Goal: Obtain resource: Download file/media

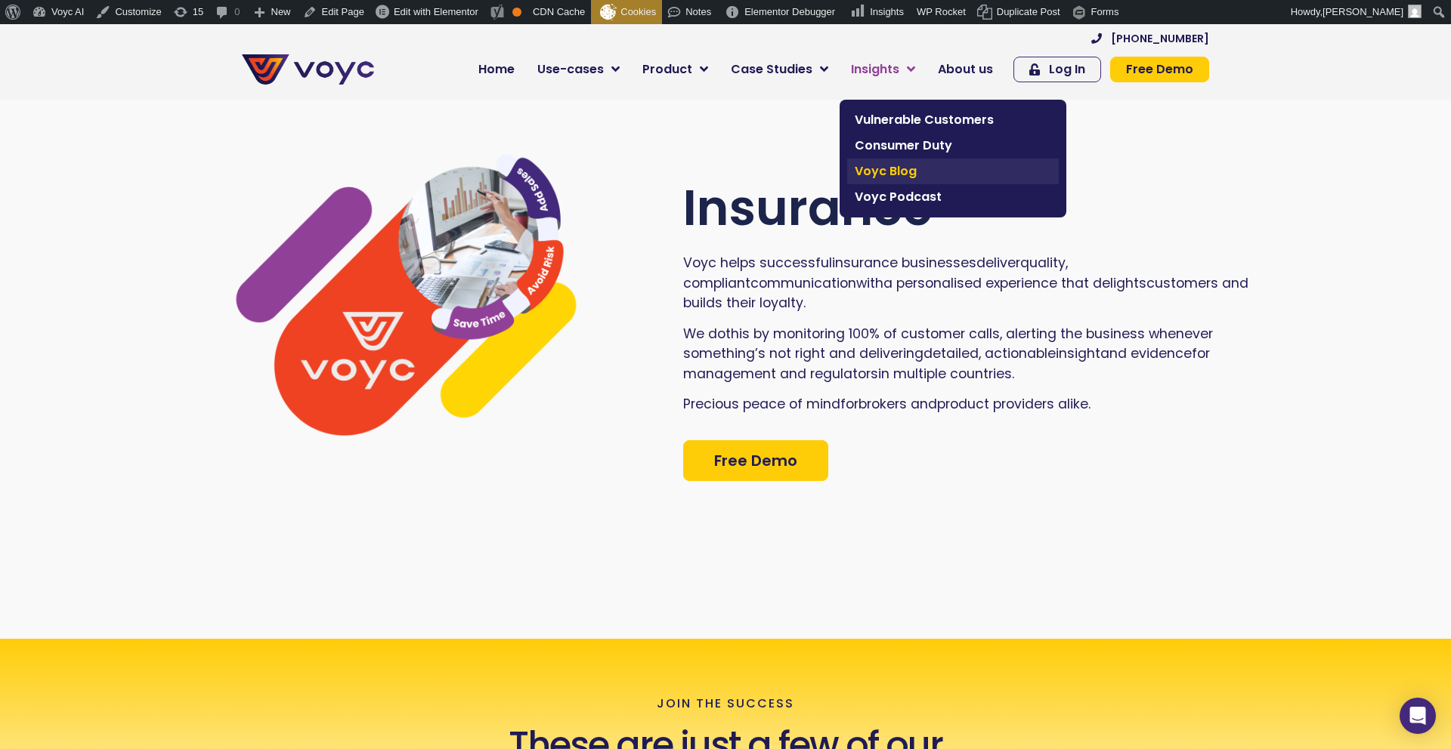
click at [902, 165] on span "Voyc Blog" at bounding box center [952, 171] width 196 height 18
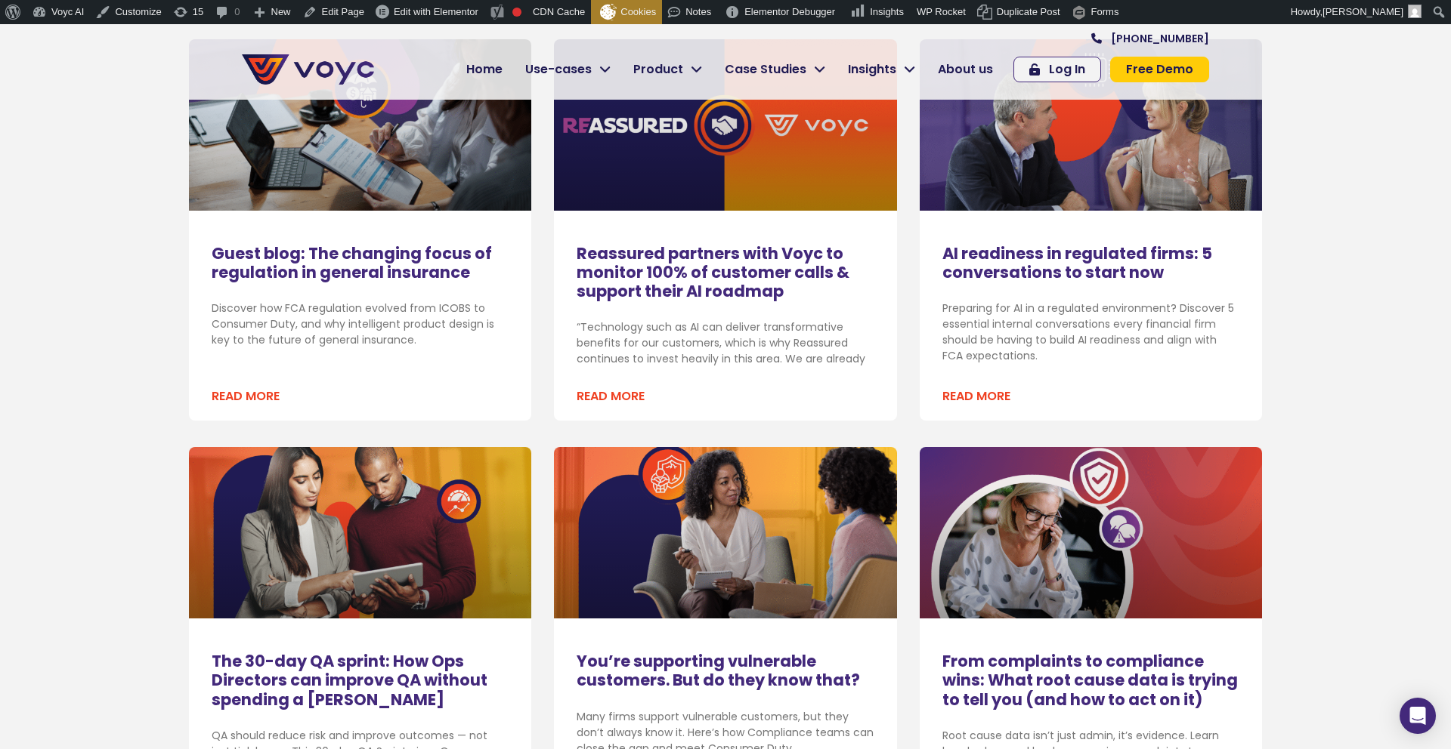
scroll to position [956, 0]
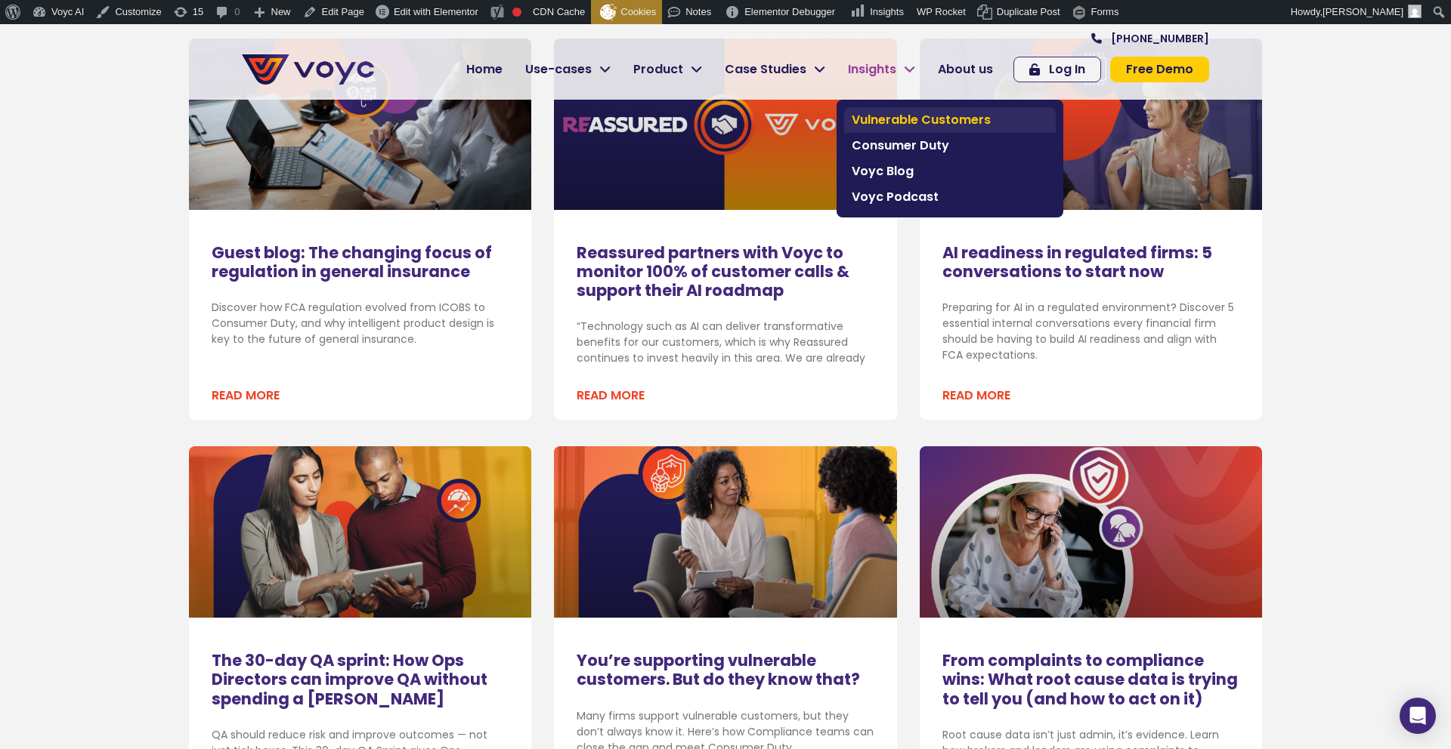
click at [892, 122] on span "Vulnerable Customers" at bounding box center [949, 120] width 196 height 18
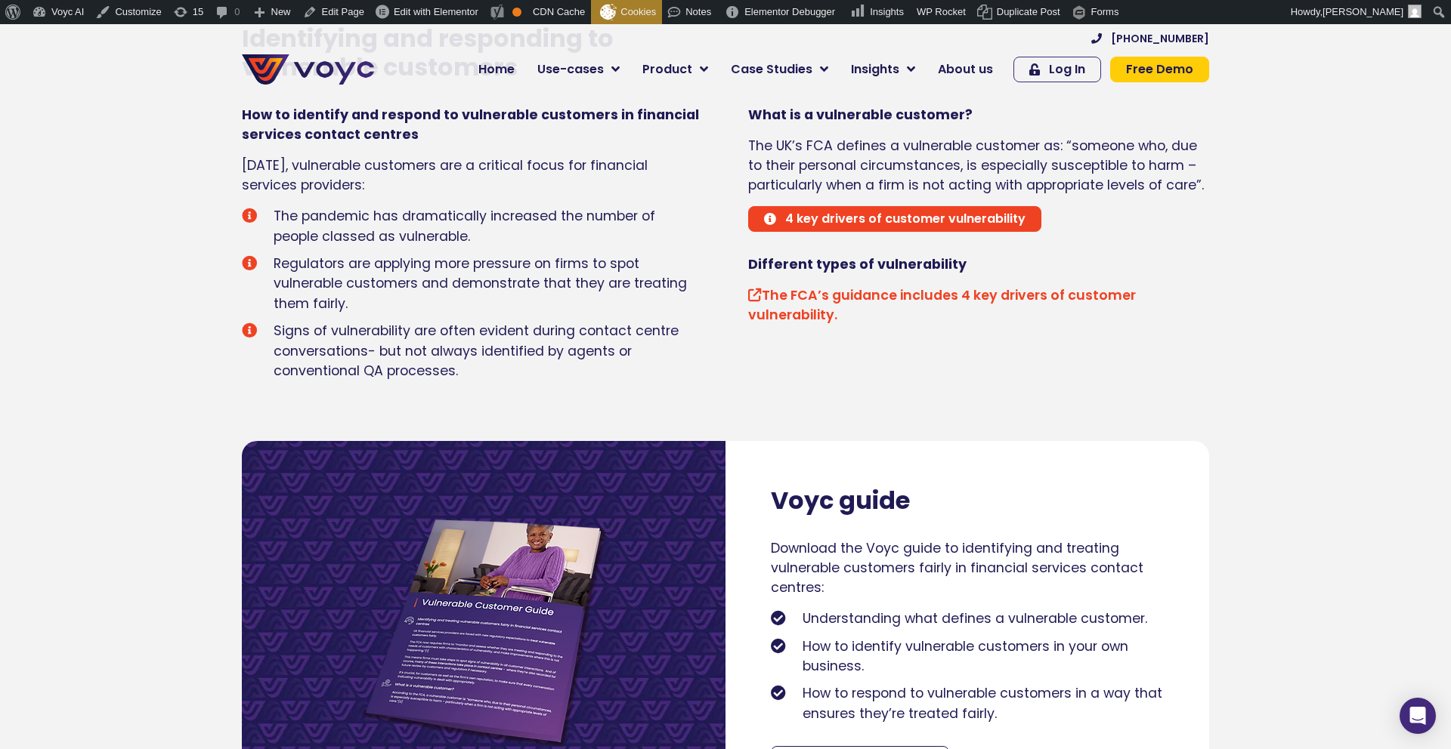
scroll to position [749, 0]
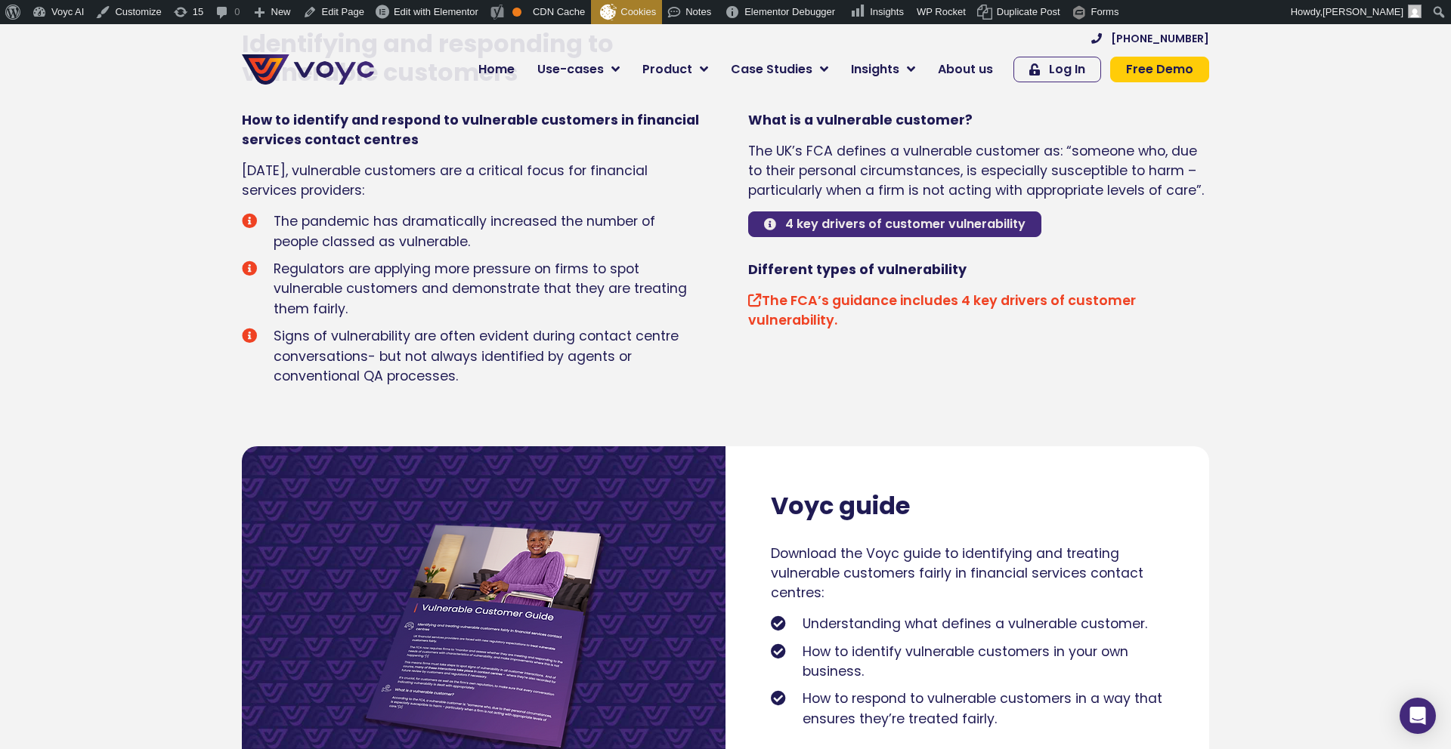
click at [805, 224] on span "4 key drivers of customer vulnerability" at bounding box center [905, 224] width 240 height 12
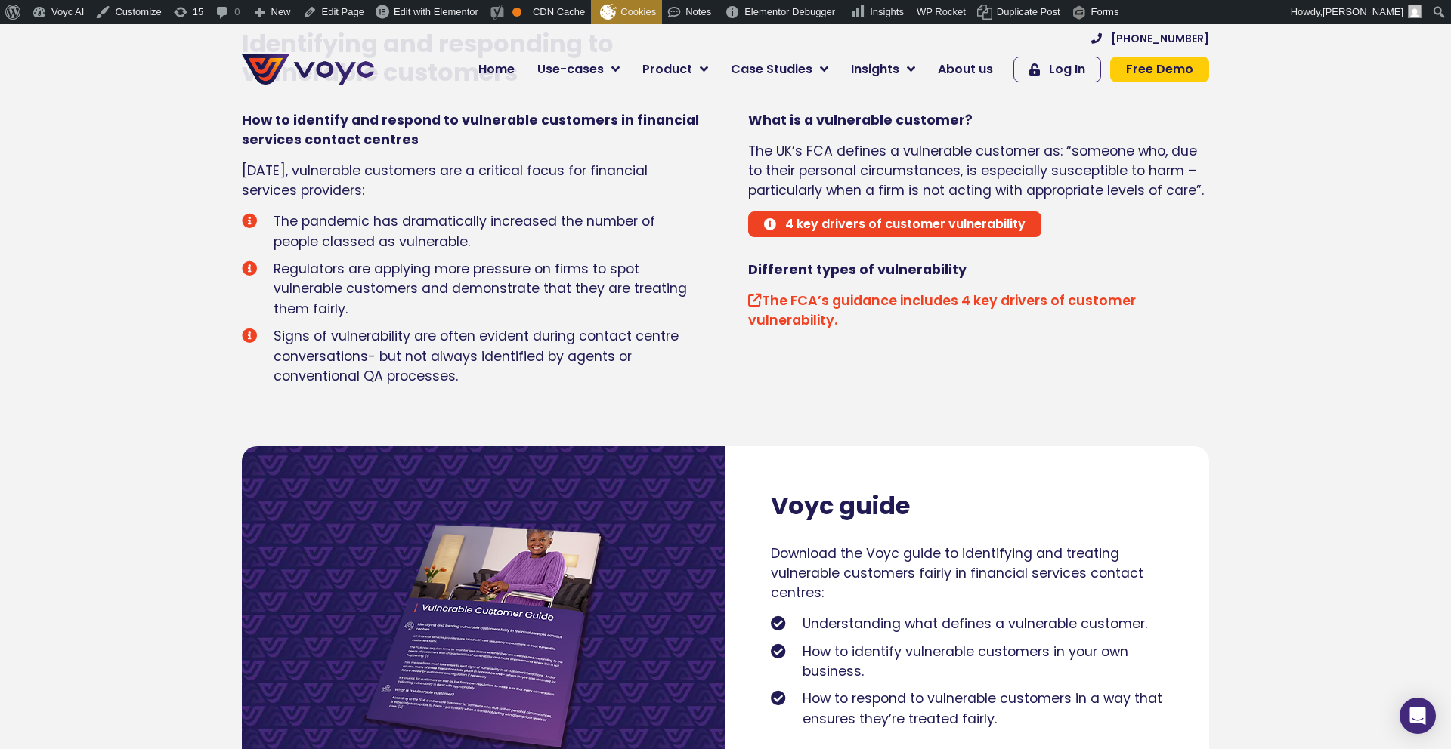
click at [830, 298] on link "The FCA’s guidance includes 4 key drivers of customer vulnerability." at bounding box center [942, 311] width 388 height 38
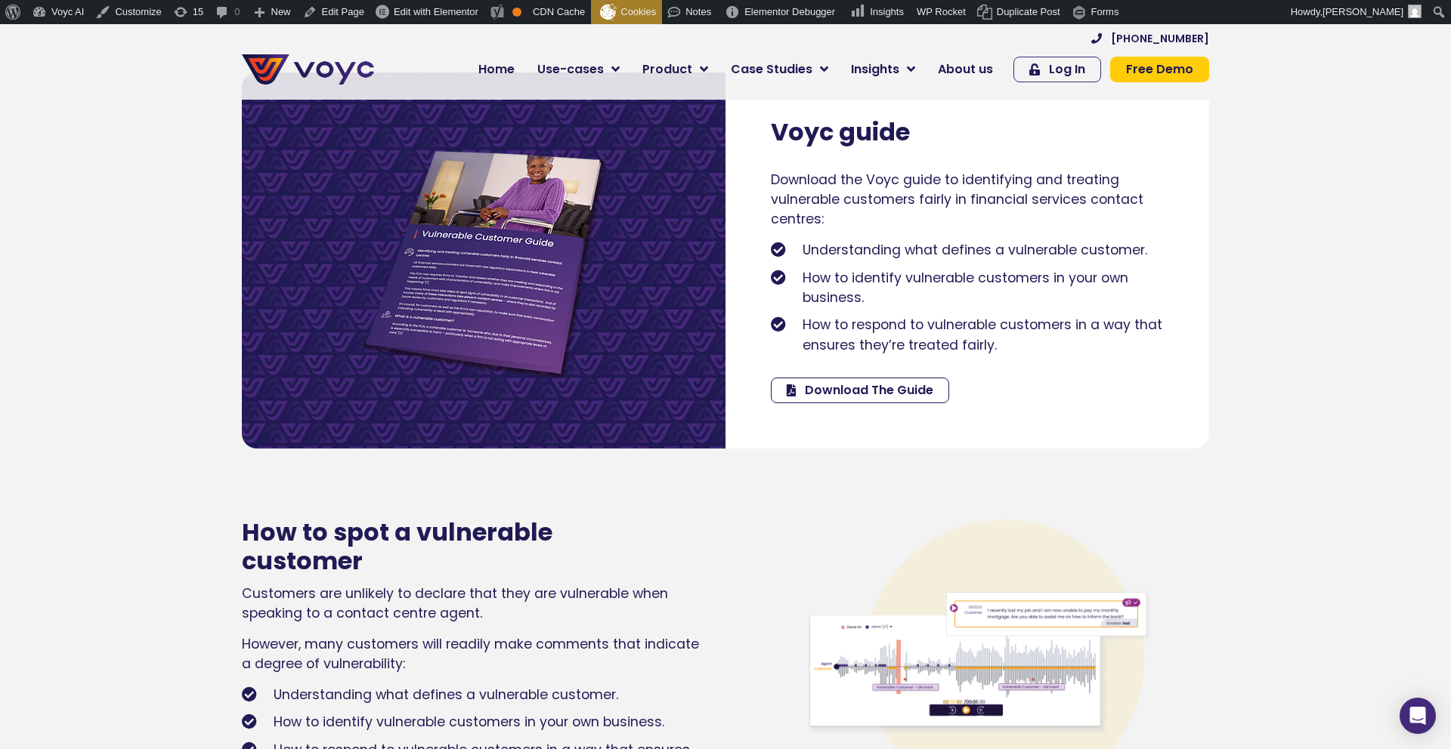
scroll to position [1228, 0]
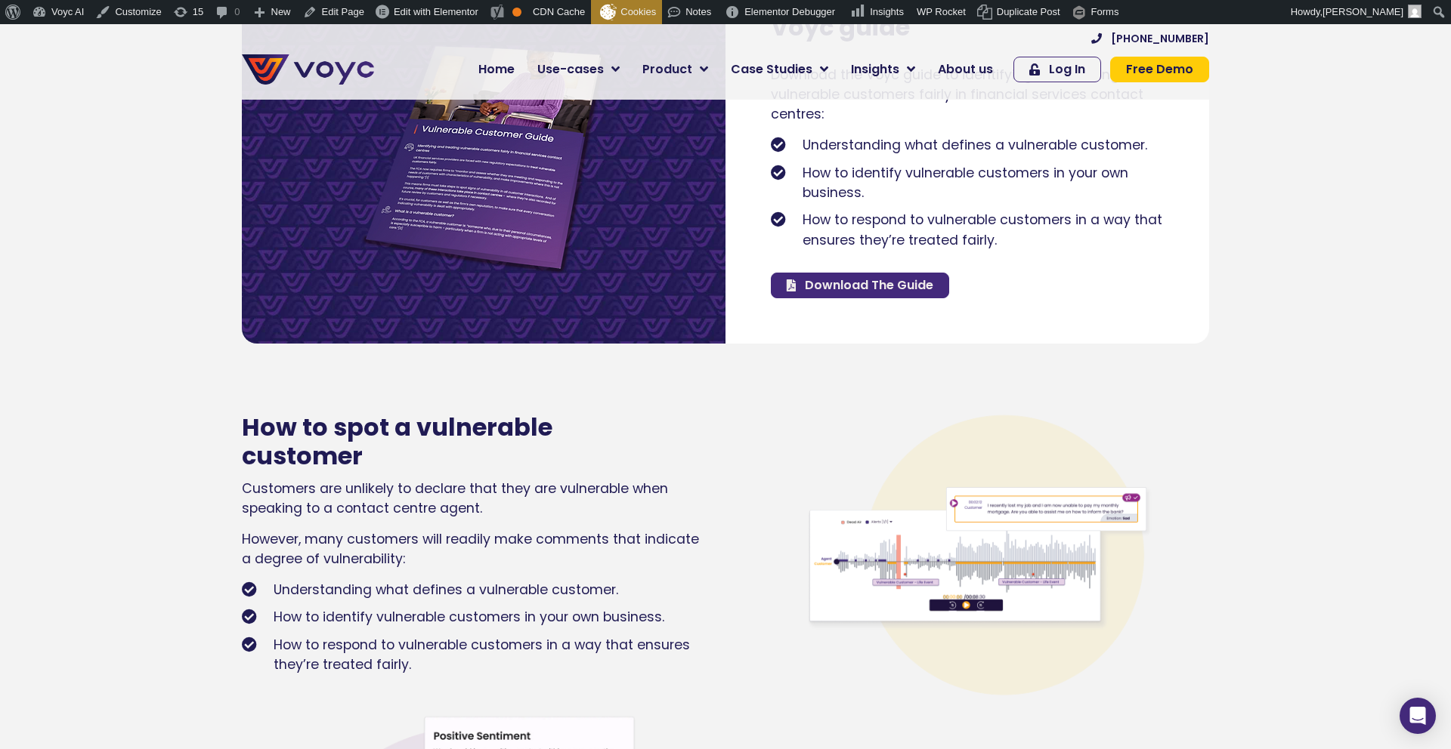
click at [812, 292] on span "Download The Guide" at bounding box center [869, 286] width 128 height 12
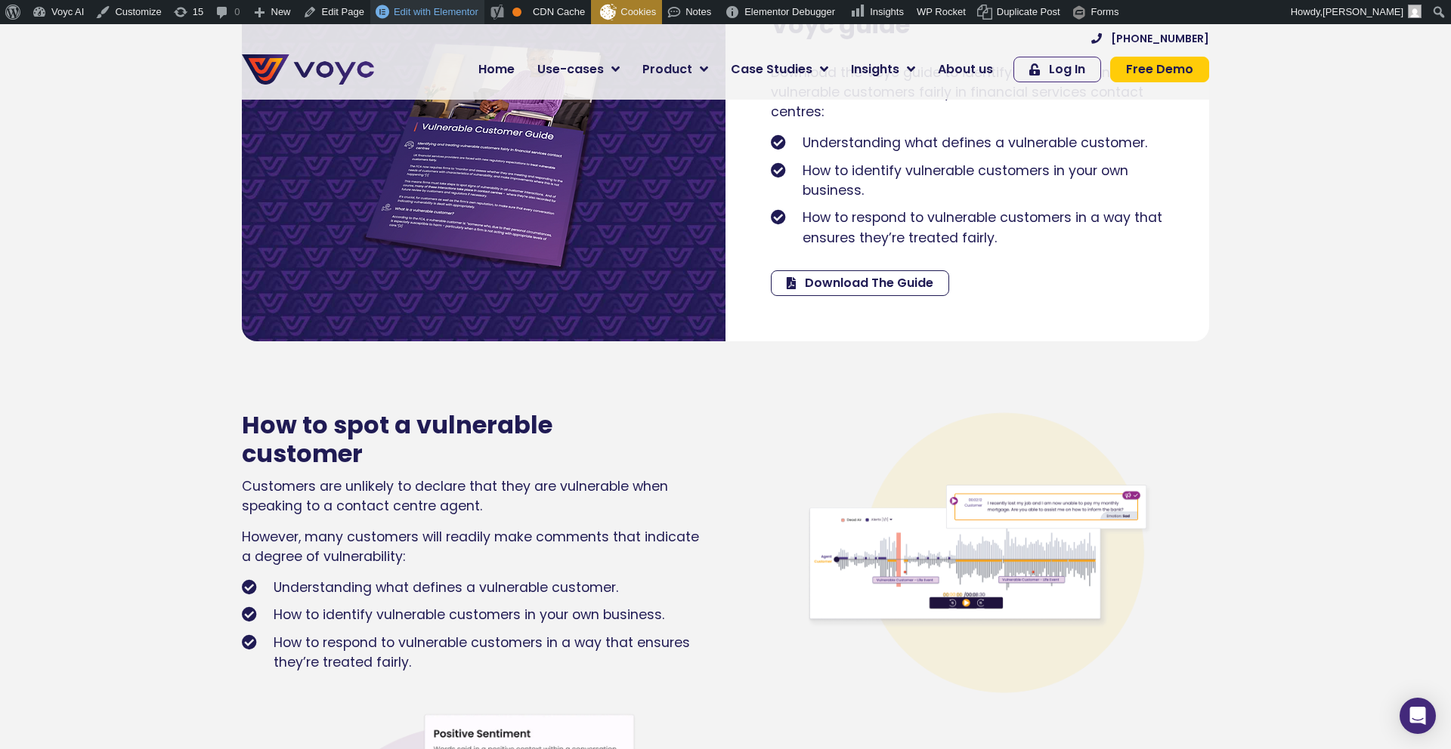
click at [450, 14] on span "Edit with Elementor" at bounding box center [436, 11] width 85 height 11
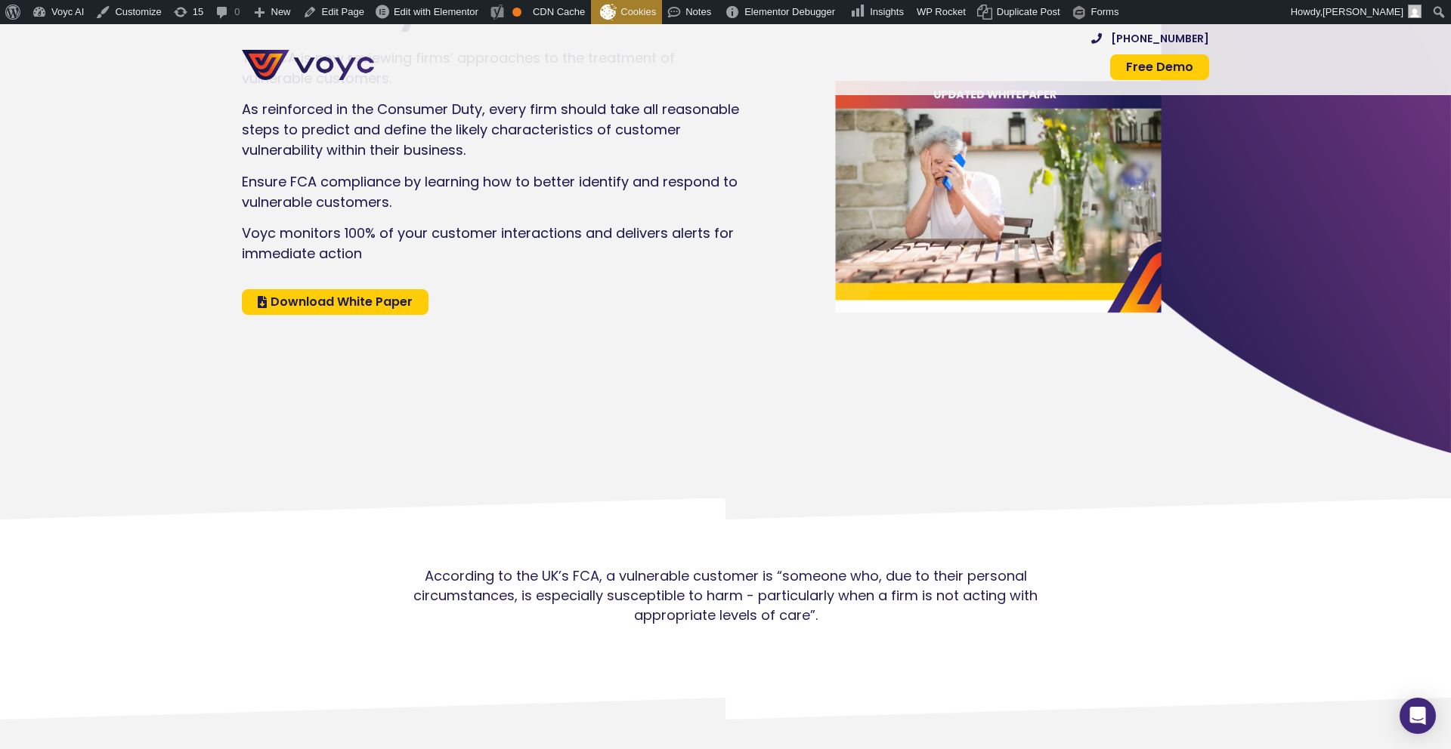
scroll to position [254, 0]
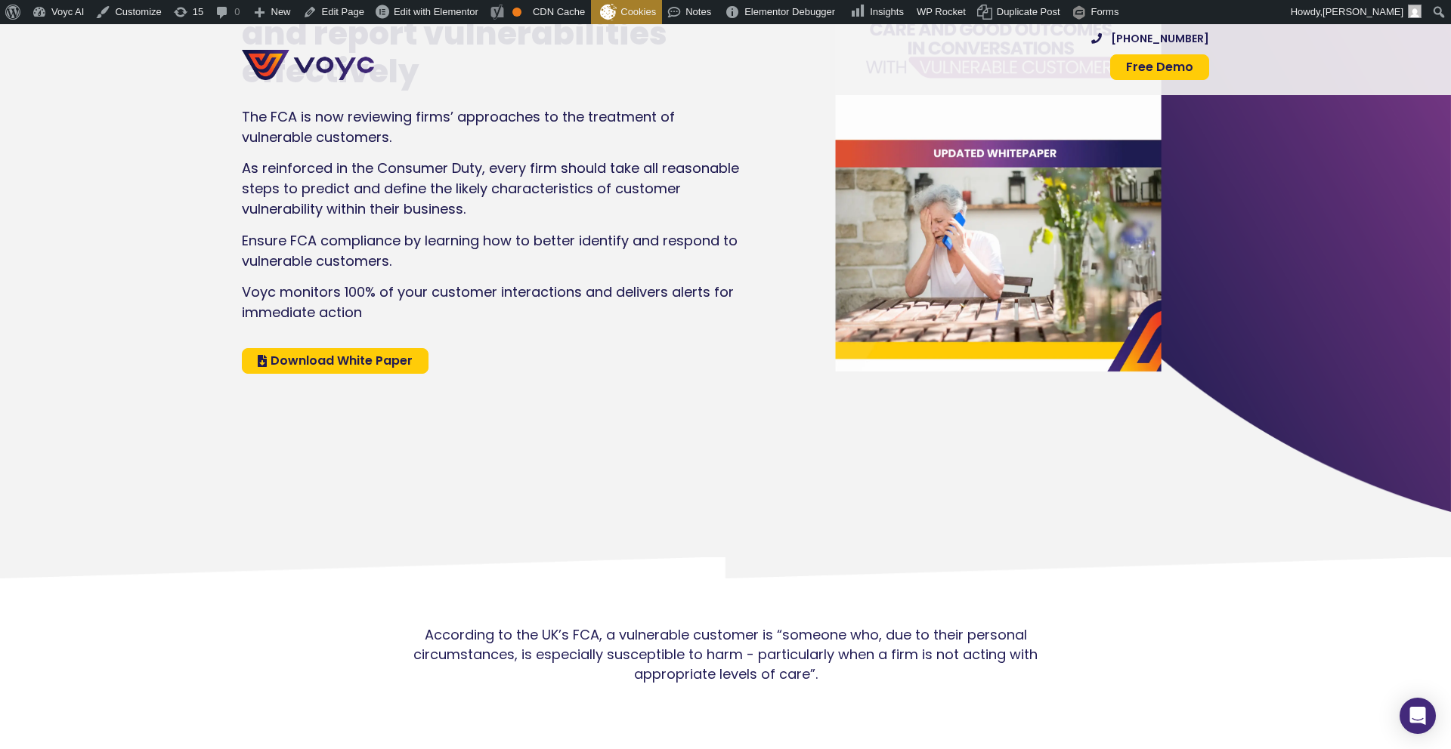
click at [385, 355] on span "Download White Paper" at bounding box center [341, 361] width 142 height 12
click at [377, 359] on span "Download White Paper" at bounding box center [341, 361] width 142 height 12
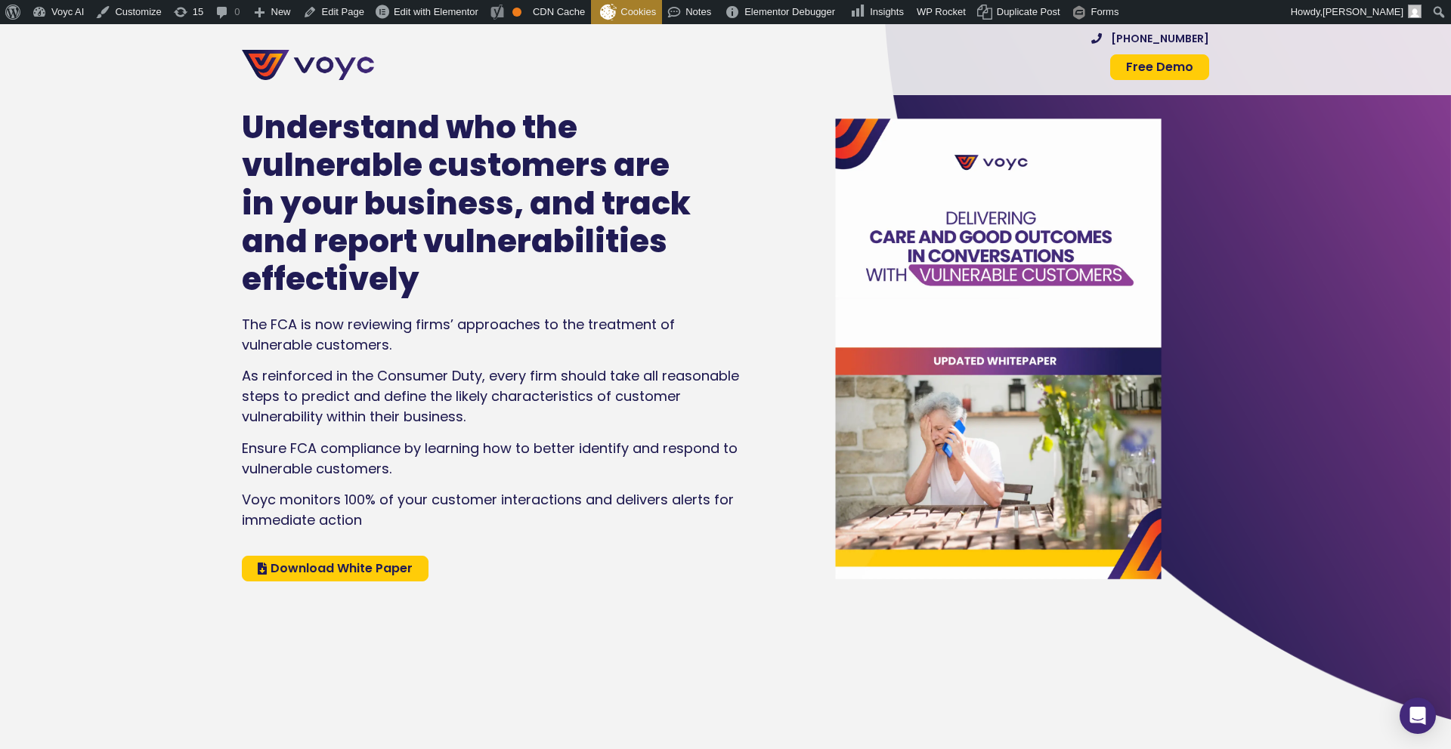
scroll to position [0, 0]
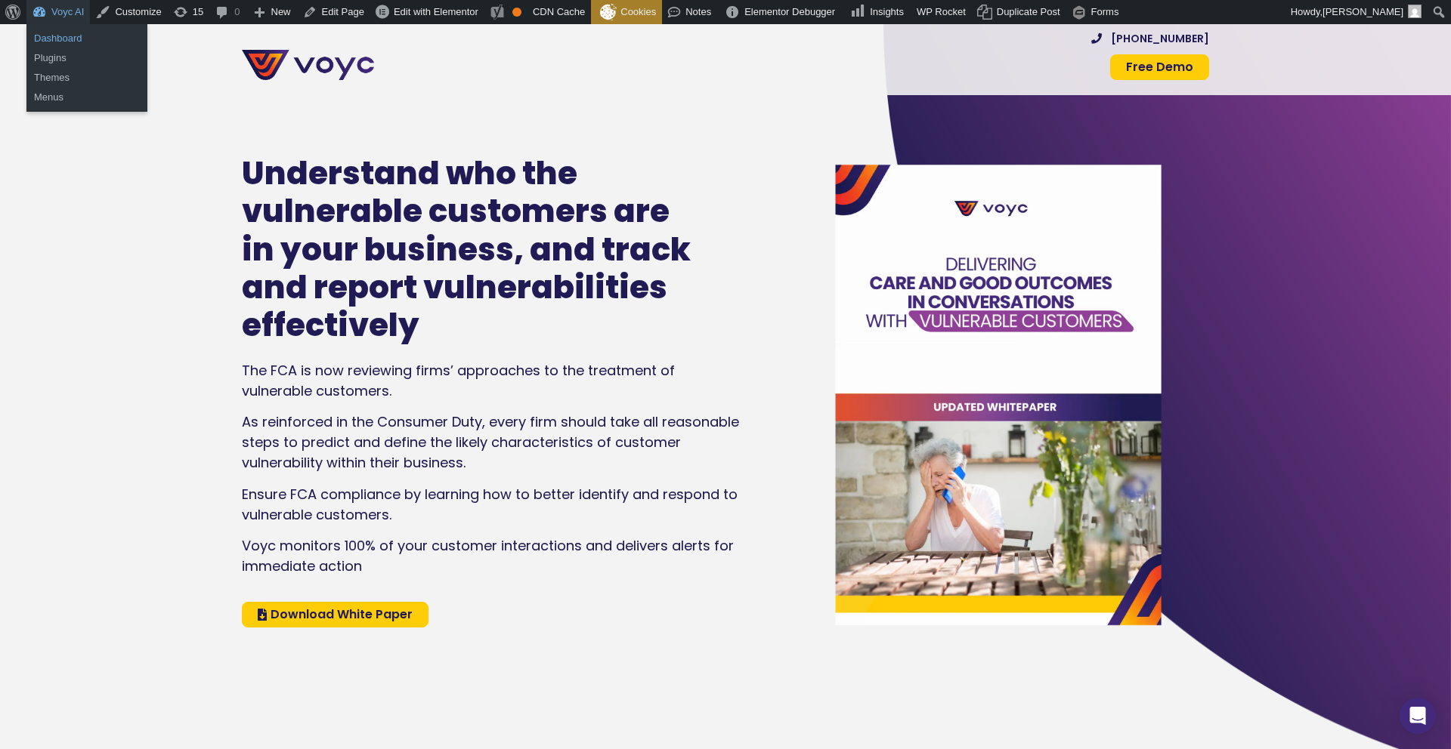
click at [52, 39] on link "Dashboard" at bounding box center [86, 39] width 121 height 20
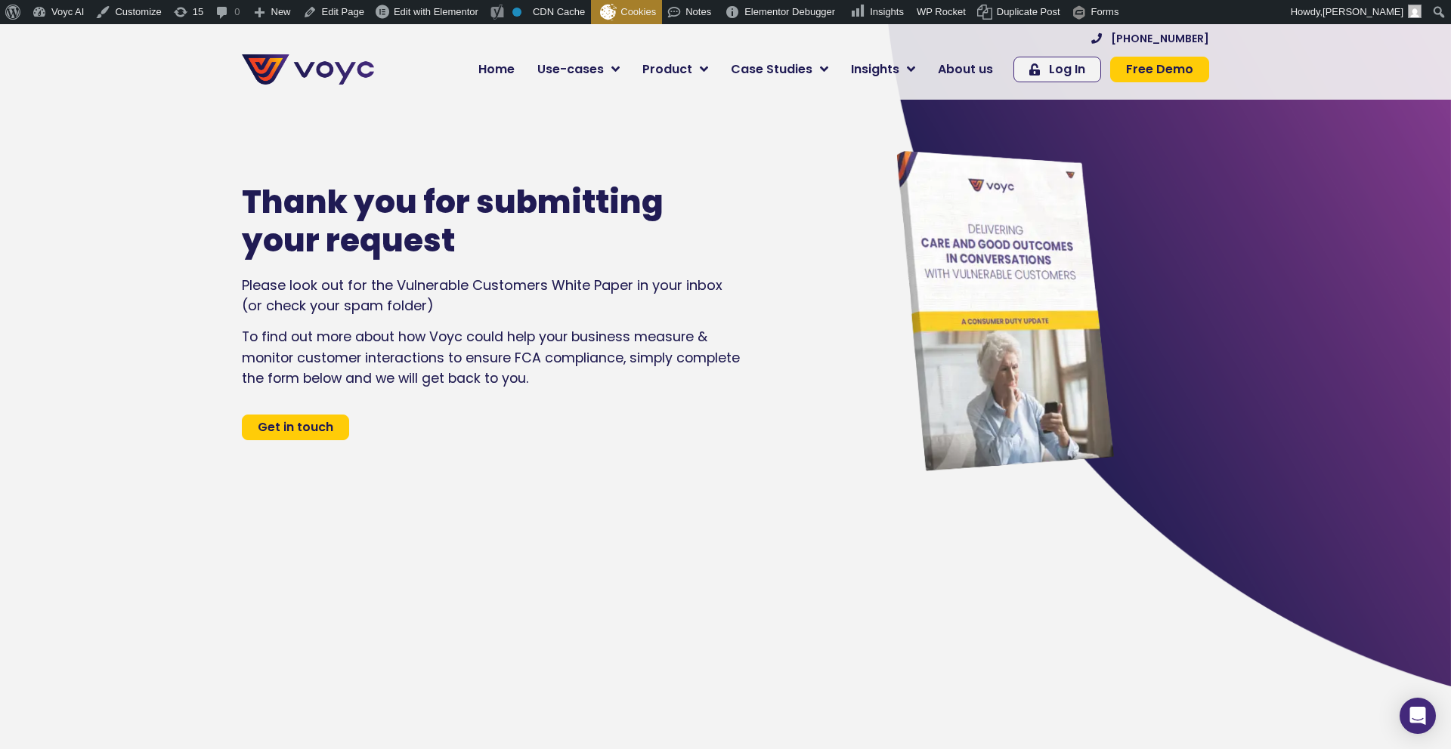
scroll to position [90, 0]
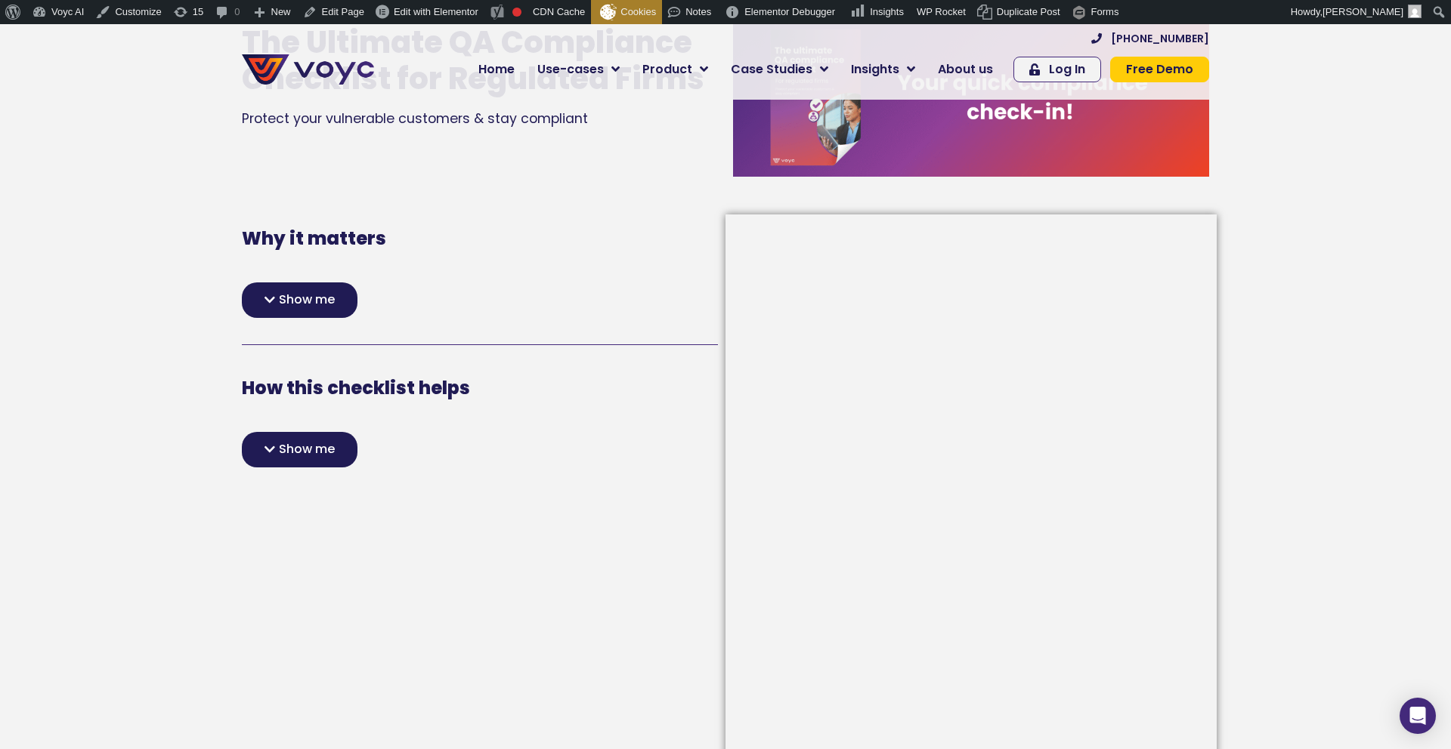
scroll to position [162, 0]
click at [357, 300] on div "Show me" at bounding box center [480, 301] width 476 height 36
click at [338, 300] on div "Show me" at bounding box center [300, 301] width 116 height 36
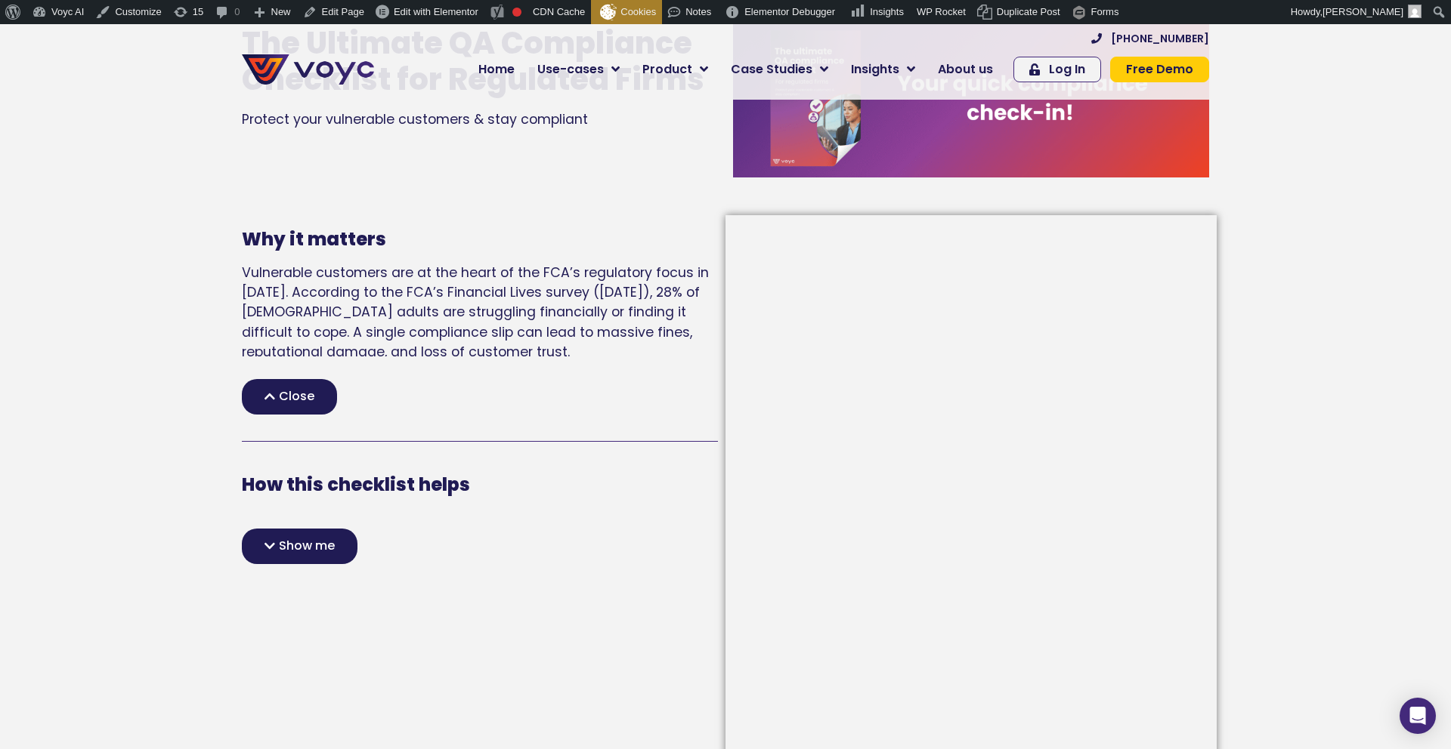
click at [296, 397] on span "Close" at bounding box center [297, 397] width 36 height 12
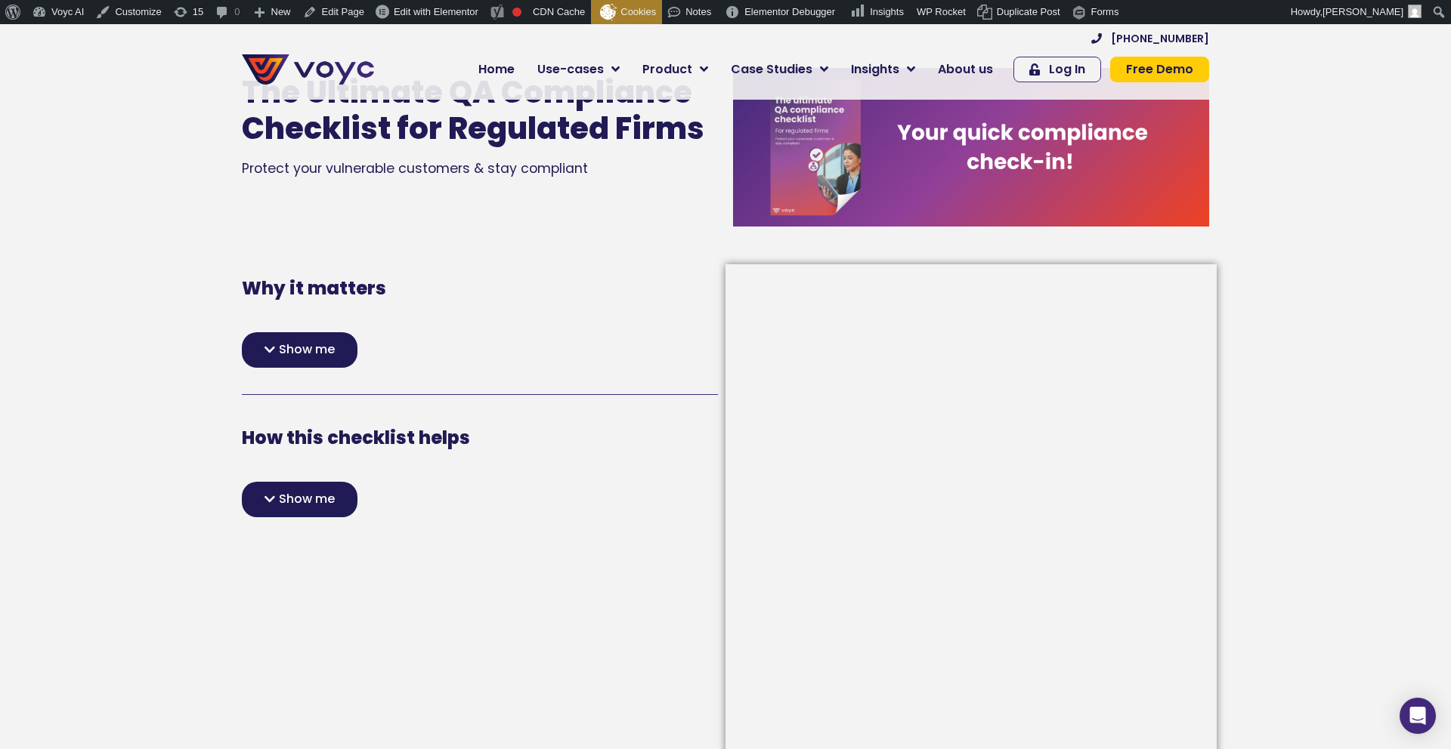
scroll to position [151, 0]
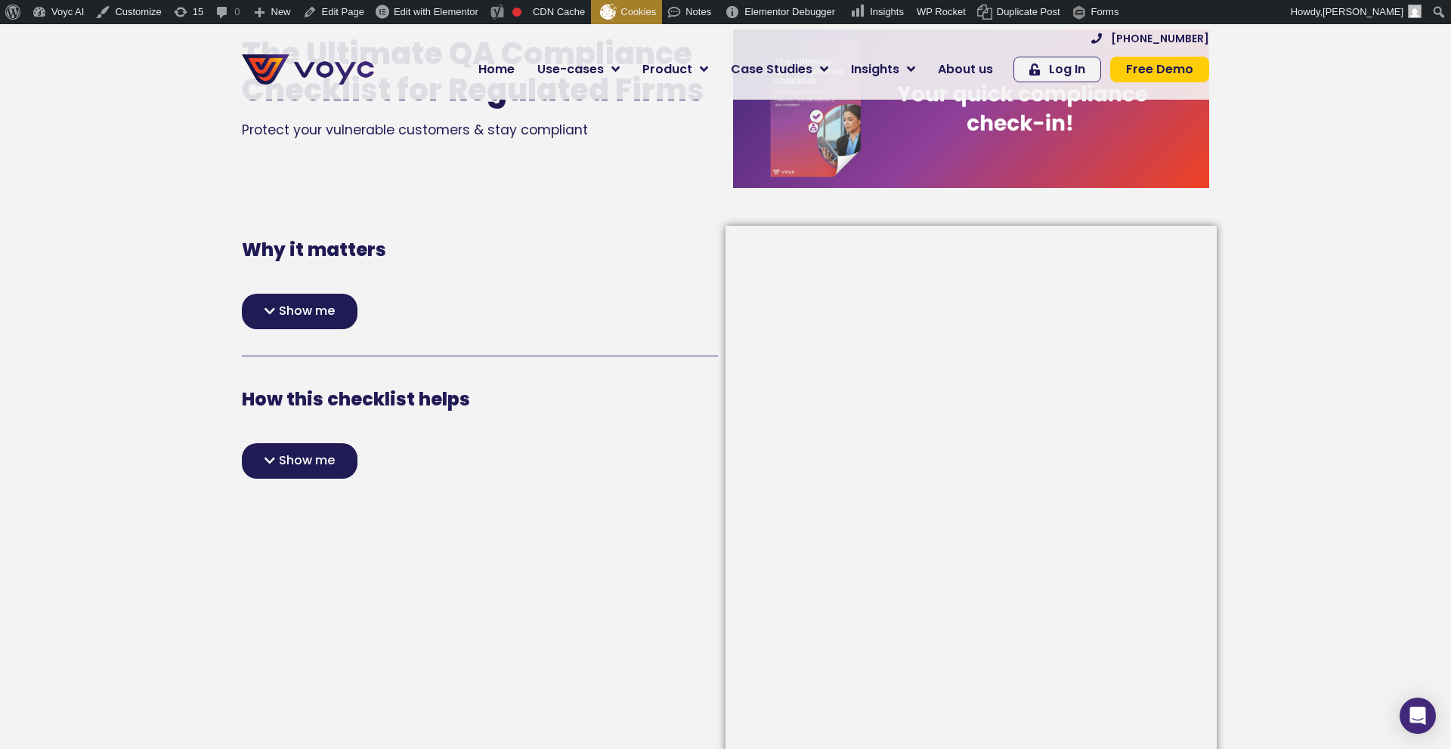
click at [317, 481] on div "Why it matters Vulnerable customers are at the heart of the FCA’s regulatory fo…" at bounding box center [479, 581] width 491 height 710
click at [326, 465] on span "Show me" at bounding box center [307, 461] width 56 height 12
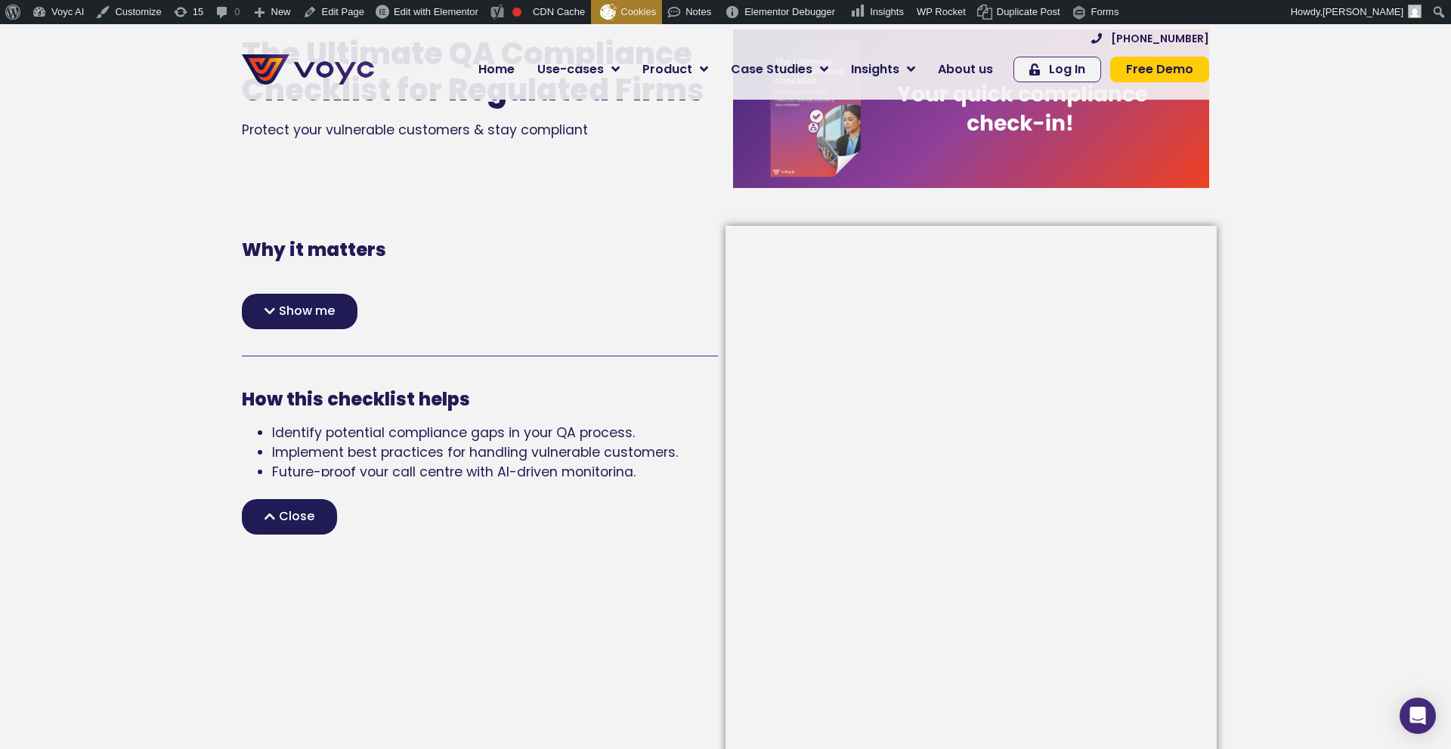
click at [313, 499] on div "Close" at bounding box center [289, 517] width 95 height 36
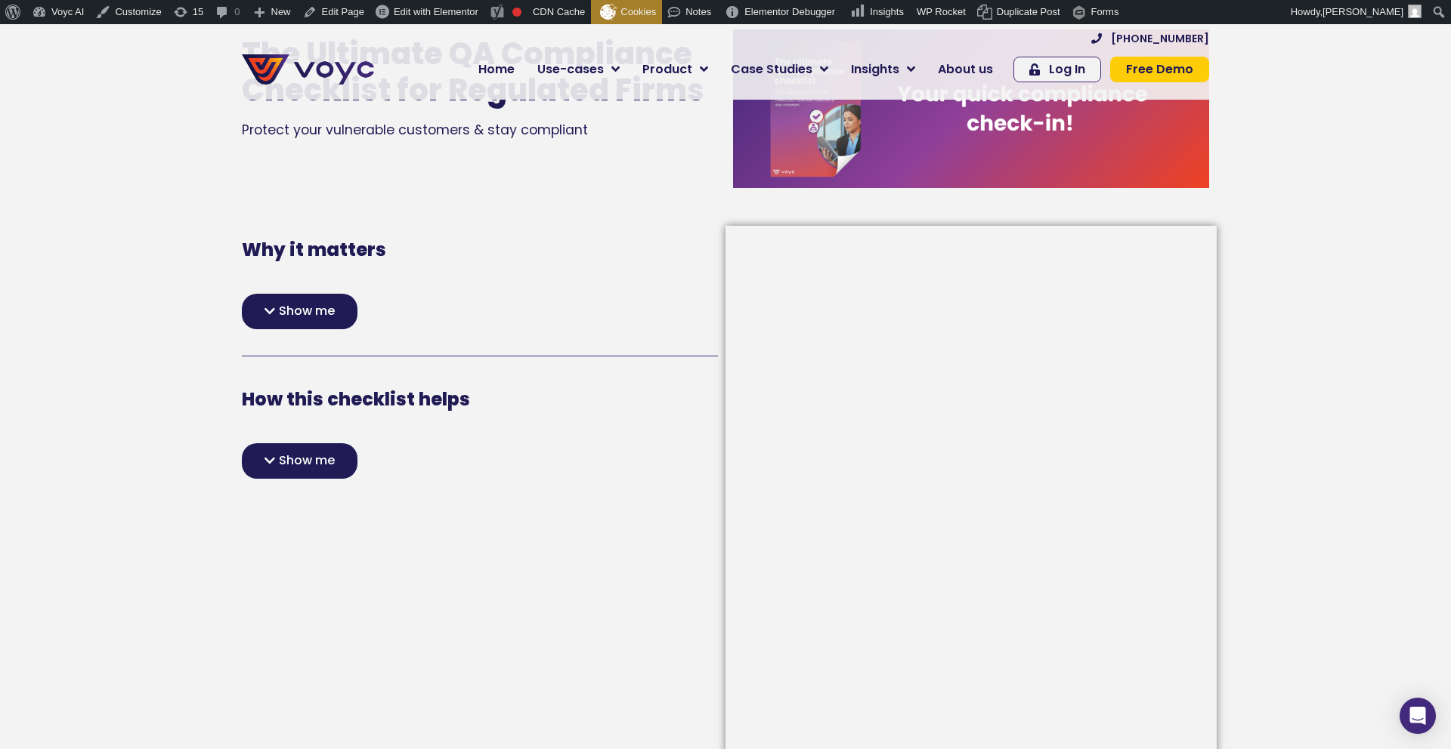
click at [314, 316] on span "Show me" at bounding box center [307, 311] width 56 height 12
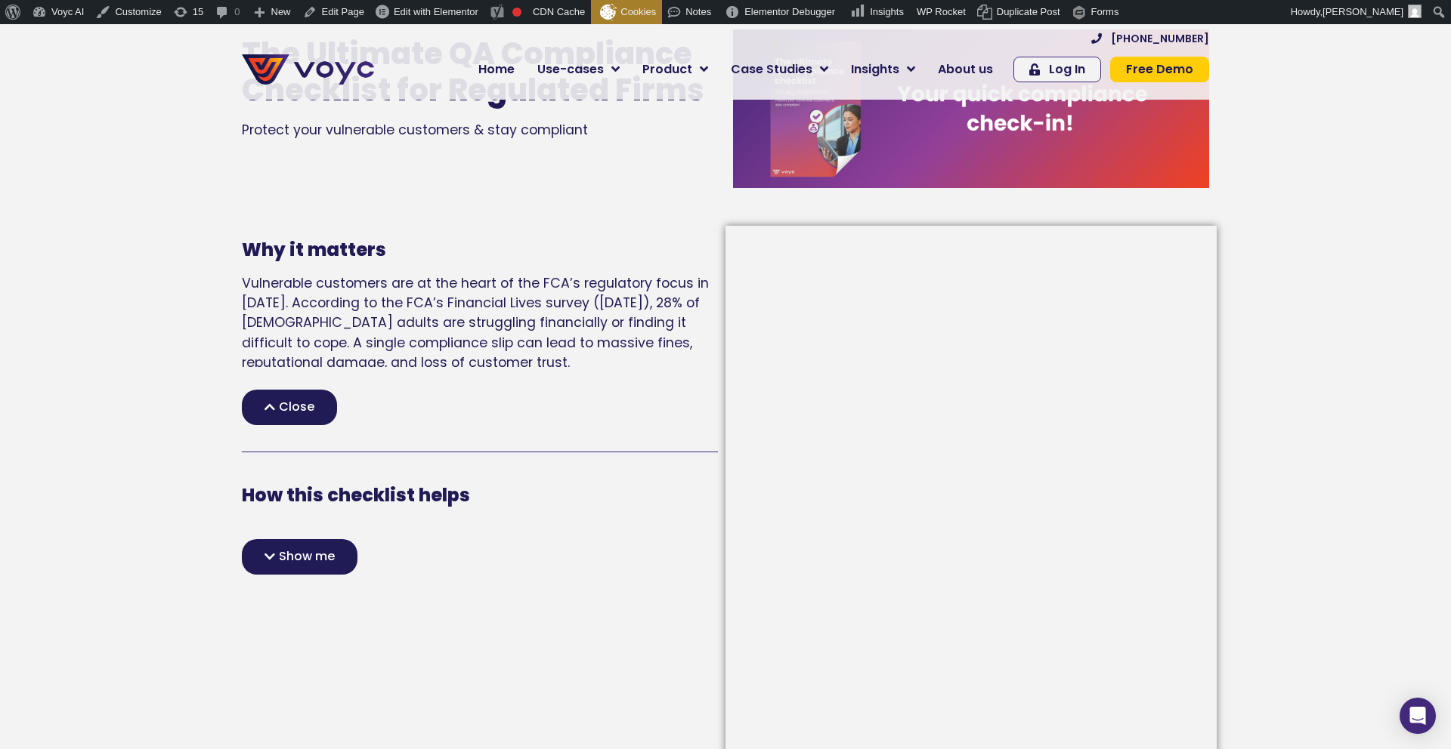
click at [297, 411] on span "Close" at bounding box center [297, 407] width 36 height 12
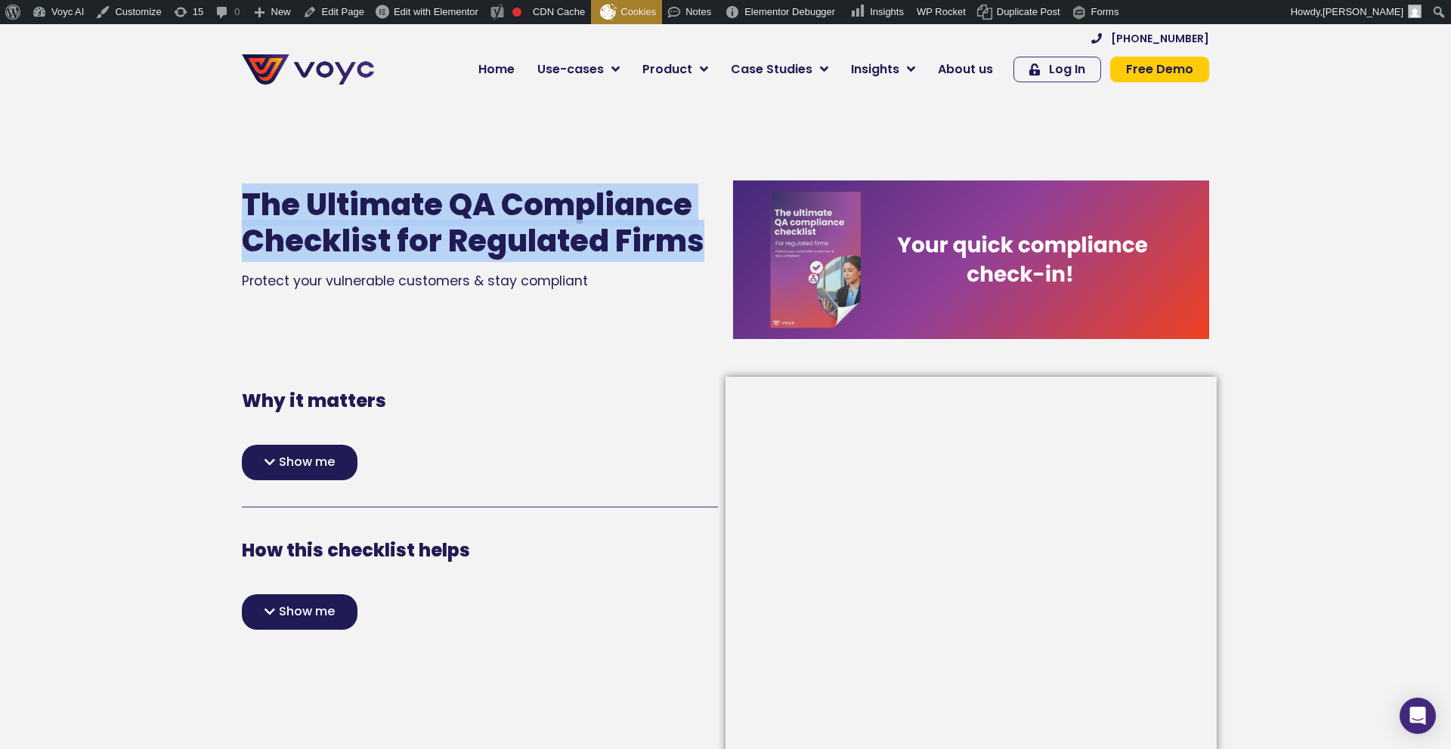
drag, startPoint x: 244, startPoint y: 184, endPoint x: 699, endPoint y: 254, distance: 460.2
click at [699, 254] on h1 "The Ultimate QA Compliance Checklist for Regulated Firms" at bounding box center [480, 223] width 476 height 73
click at [323, 235] on h1 "The Ultimate QA Compliance Checklist for Regulated Firms" at bounding box center [480, 223] width 476 height 73
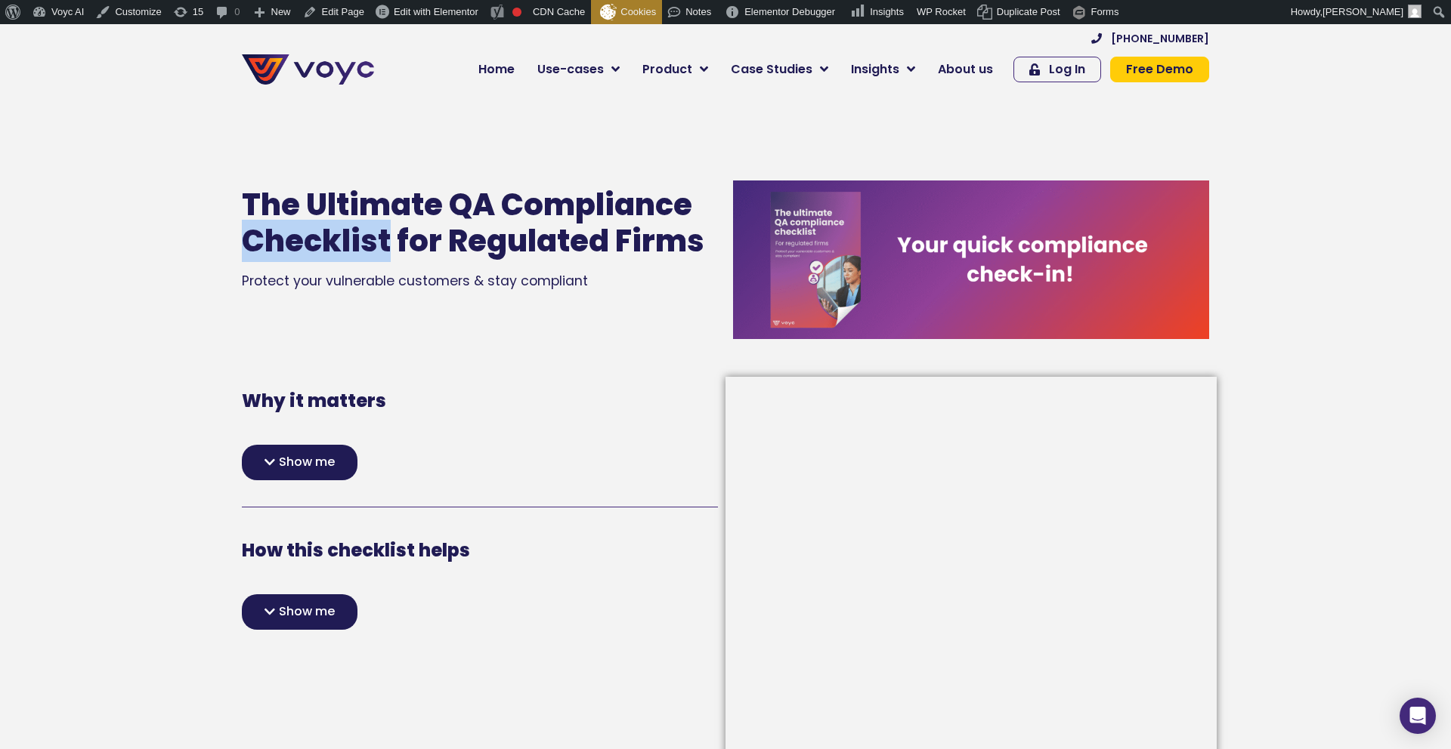
click at [323, 235] on h1 "The Ultimate QA Compliance Checklist for Regulated Firms" at bounding box center [480, 223] width 476 height 73
drag, startPoint x: 274, startPoint y: 196, endPoint x: 300, endPoint y: 181, distance: 30.2
click at [274, 195] on h1 "The Ultimate QA Compliance Checklist for Regulated Firms" at bounding box center [480, 223] width 476 height 73
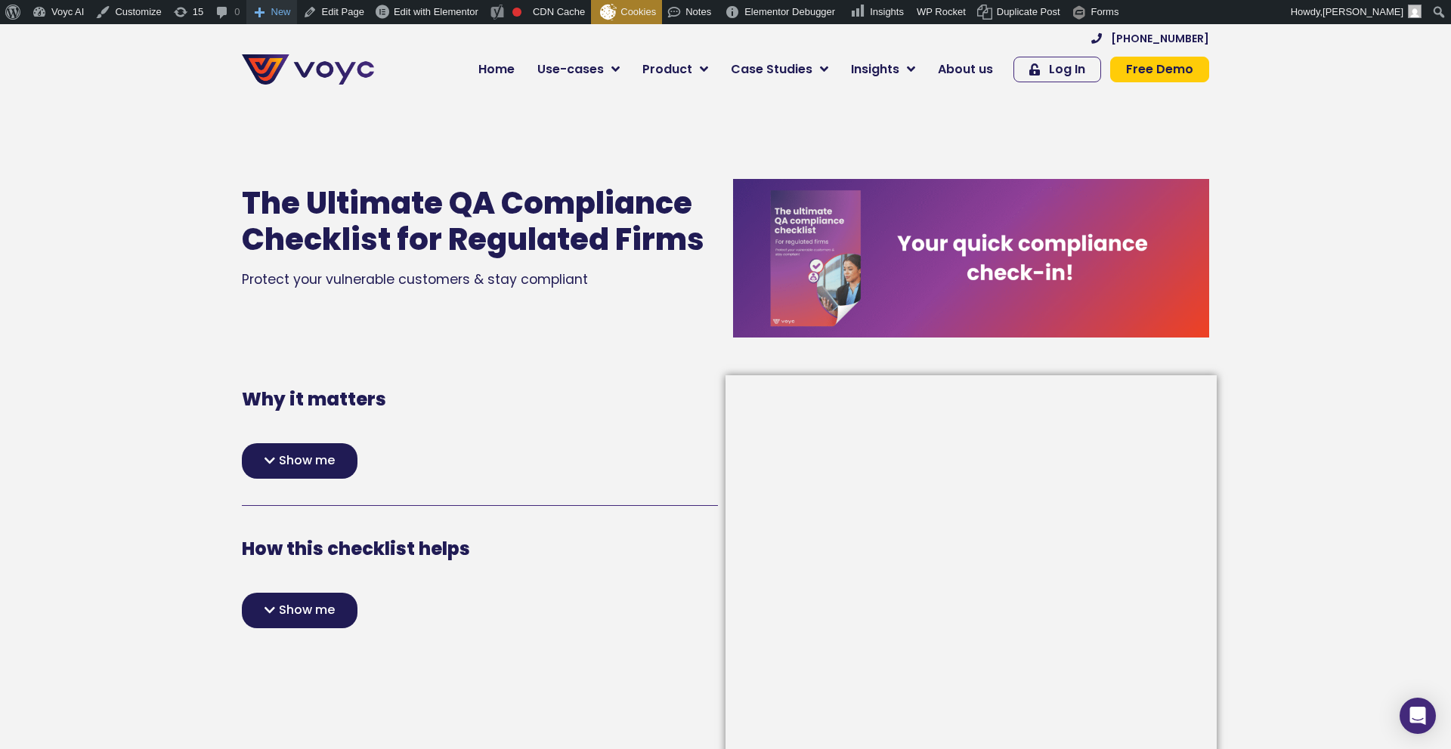
scroll to position [1, 0]
